Goal: Contribute content: Add original content to the website for others to see

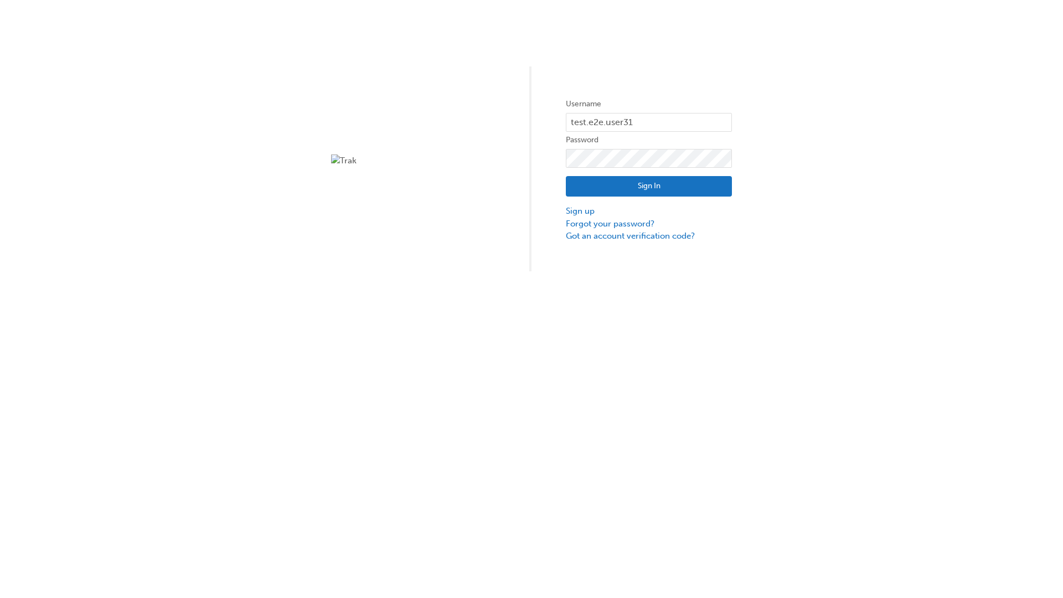
type input "test.e2e.user31"
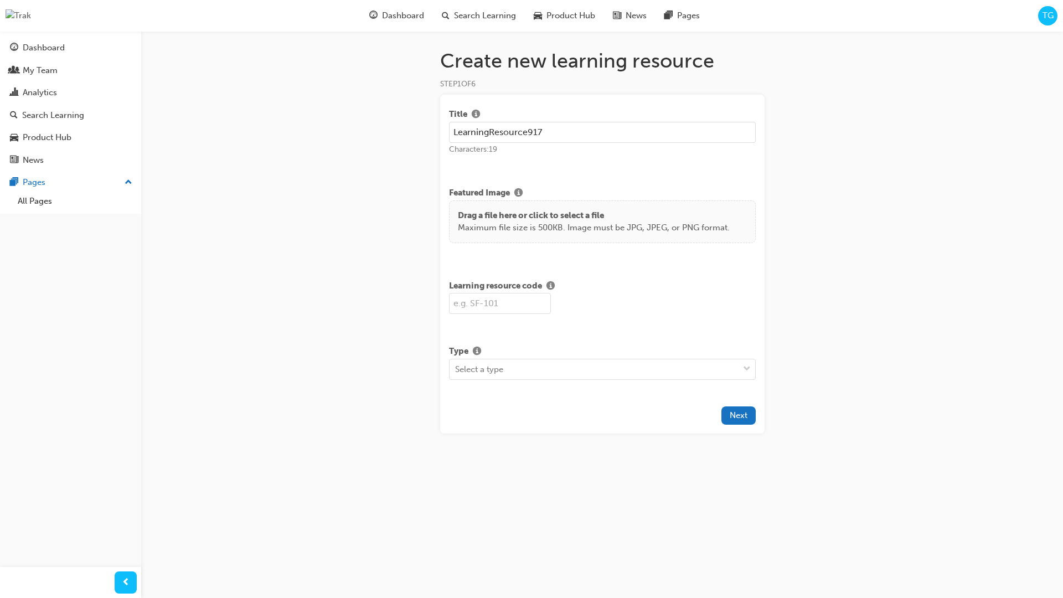
type input "LearningResource917"
type input "LR917"
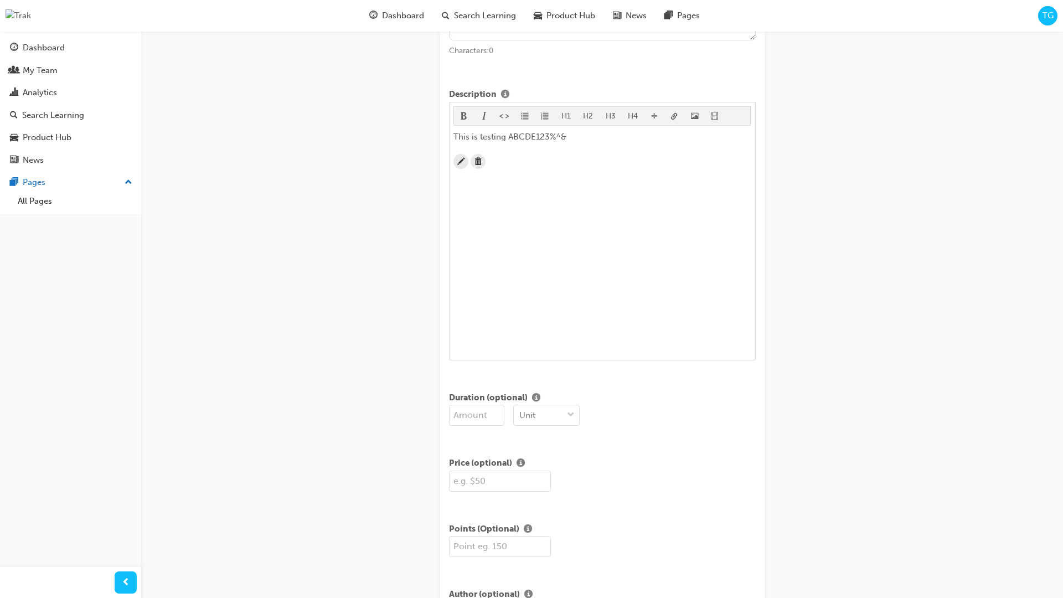
scroll to position [269, 0]
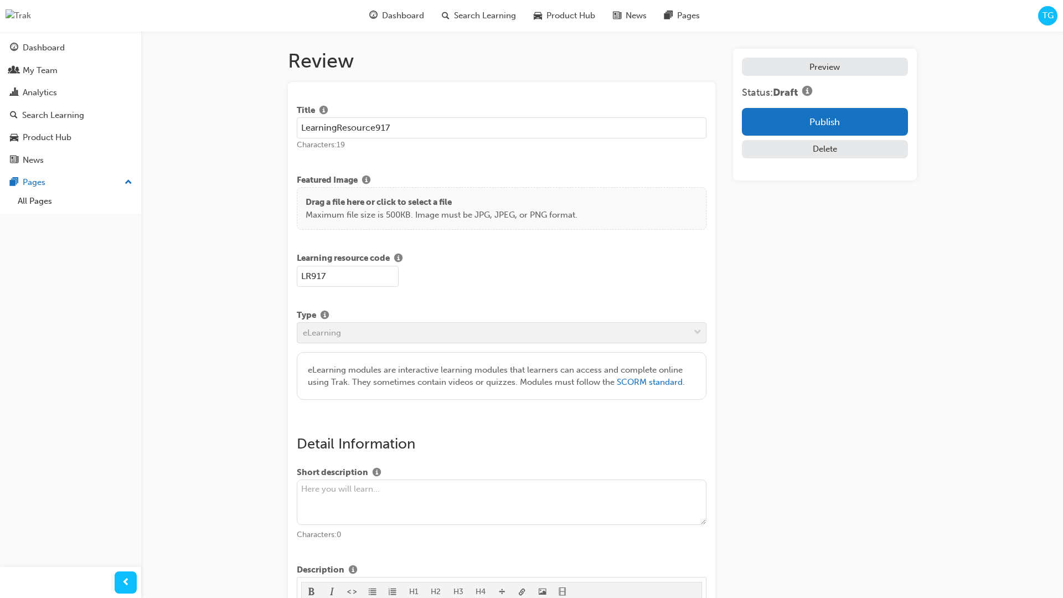
scroll to position [210, 0]
